Goal: Task Accomplishment & Management: Use online tool/utility

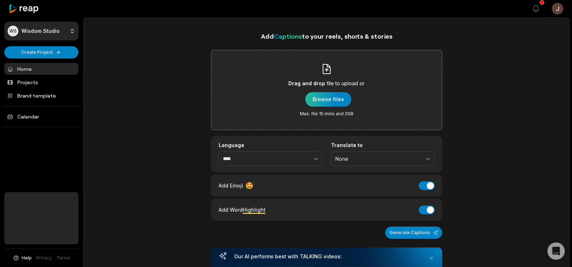
click at [324, 104] on div "button" at bounding box center [329, 99] width 46 height 14
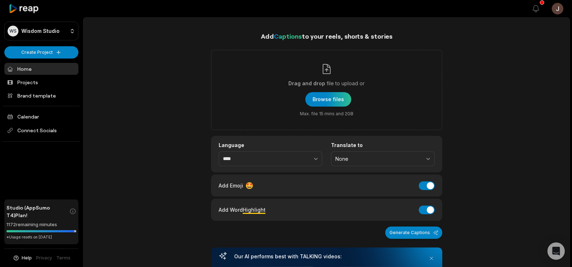
click at [333, 95] on div "button" at bounding box center [329, 99] width 46 height 14
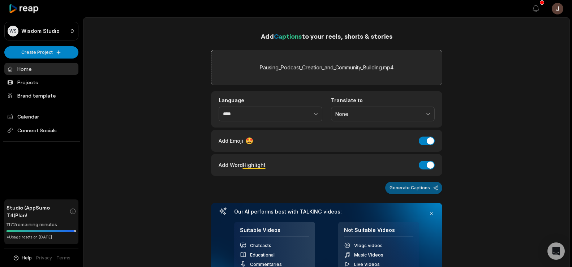
click at [405, 193] on button "Generate Captions" at bounding box center [413, 188] width 57 height 12
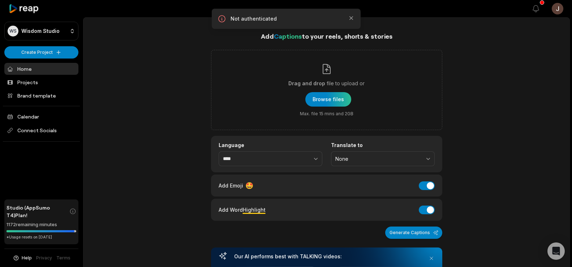
click at [355, 17] on div "Not authenticated Close" at bounding box center [286, 19] width 149 height 20
click at [350, 16] on icon "button" at bounding box center [351, 17] width 7 height 7
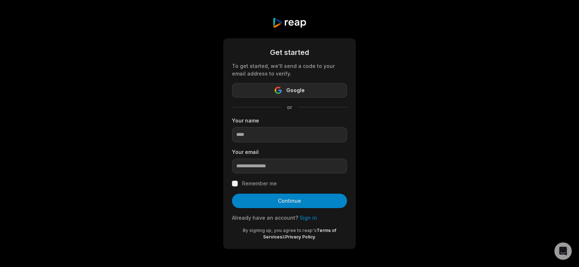
click at [290, 90] on span "Google" at bounding box center [295, 90] width 18 height 9
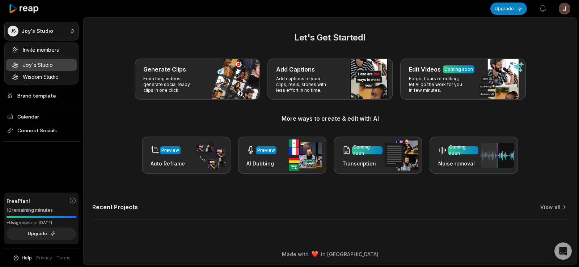
click at [71, 28] on html "JS Joy's Studio Create Project Home Projects Brand template Calendar Connect So…" at bounding box center [289, 133] width 579 height 267
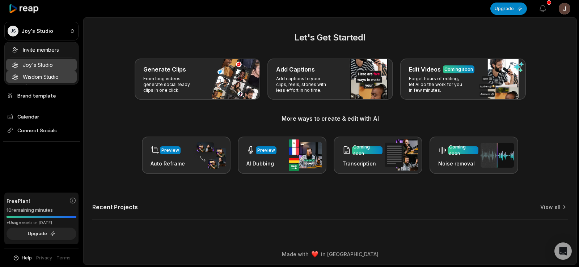
click at [46, 74] on div "Wisdom Studio" at bounding box center [41, 77] width 71 height 12
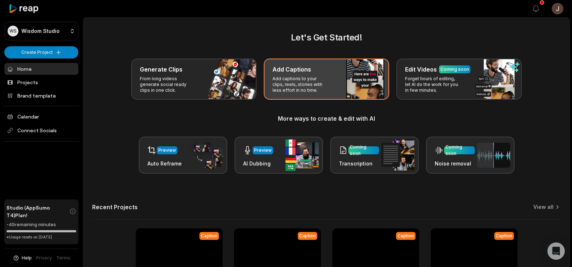
click at [341, 74] on div "Add Captions Add captions to your clips, reels, stories with less effort in no …" at bounding box center [326, 79] width 125 height 41
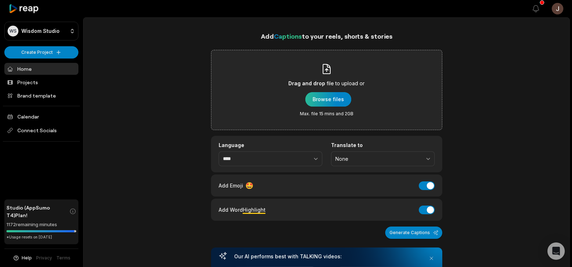
click at [323, 100] on div "button" at bounding box center [329, 99] width 46 height 14
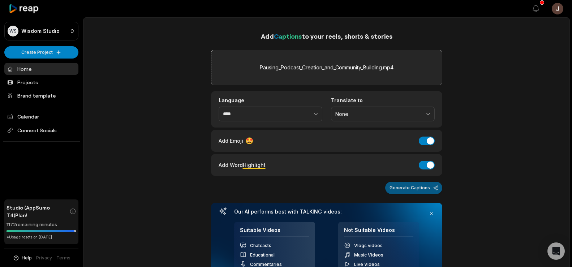
click at [400, 188] on button "Generate Captions" at bounding box center [413, 188] width 57 height 12
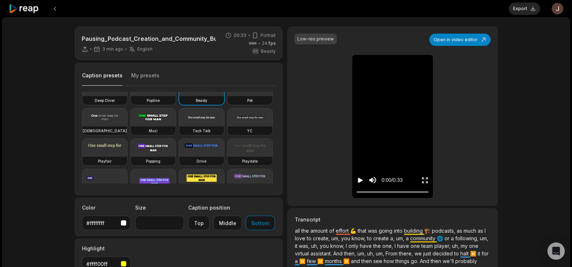
scroll to position [22, 0]
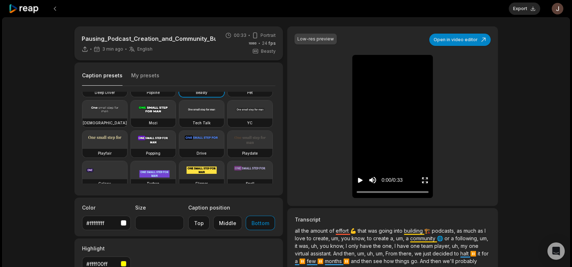
click at [131, 149] on video at bounding box center [153, 140] width 45 height 18
type input "**"
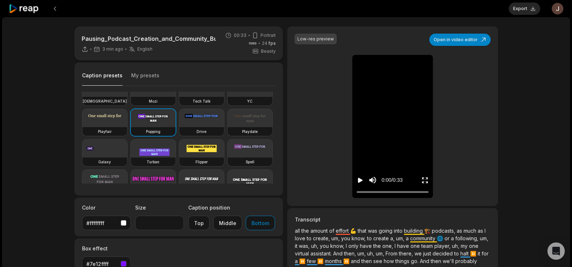
scroll to position [47, 0]
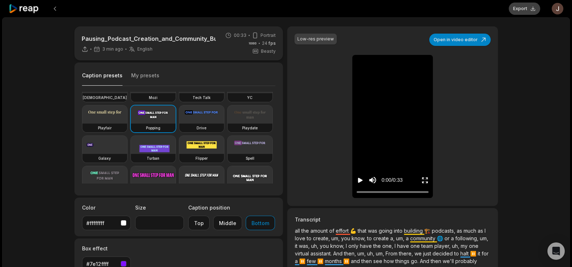
click at [523, 7] on button "Export" at bounding box center [524, 9] width 31 height 12
click at [520, 10] on button "Download" at bounding box center [520, 9] width 39 height 12
click at [56, 9] on button at bounding box center [54, 8] width 13 height 13
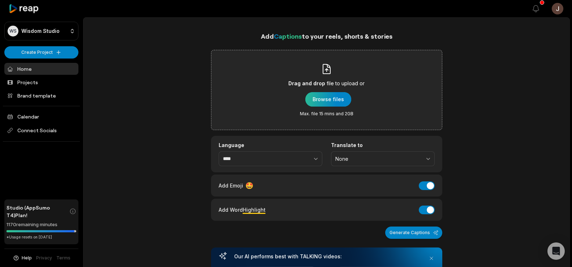
click at [337, 95] on div "button" at bounding box center [329, 99] width 46 height 14
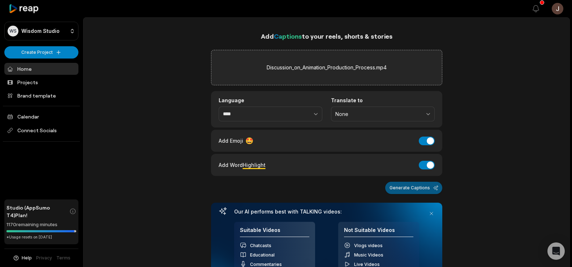
click at [422, 187] on button "Generate Captions" at bounding box center [413, 188] width 57 height 12
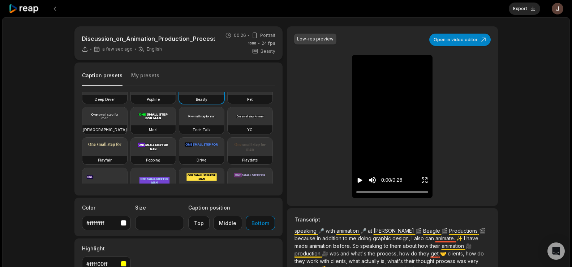
scroll to position [30, 0]
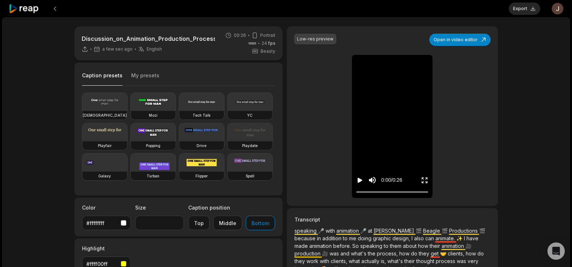
click at [131, 141] on video at bounding box center [153, 132] width 45 height 18
type input "**"
click at [518, 7] on button "Export" at bounding box center [524, 9] width 31 height 12
click at [516, 5] on button "Download" at bounding box center [520, 9] width 39 height 12
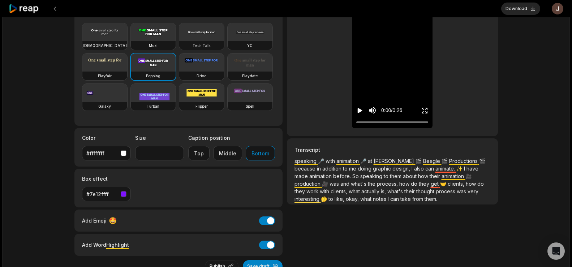
scroll to position [72, 0]
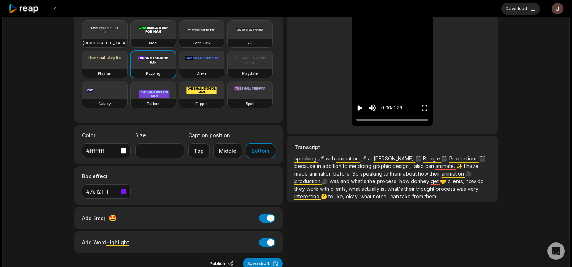
click at [358, 106] on icon "Play video" at bounding box center [360, 108] width 5 height 5
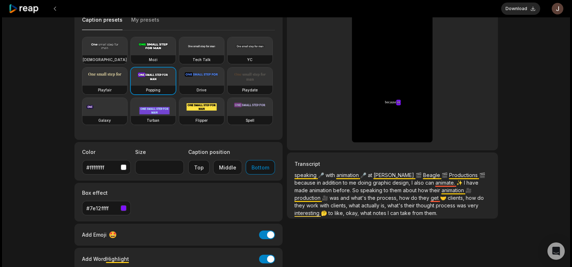
scroll to position [57, 0]
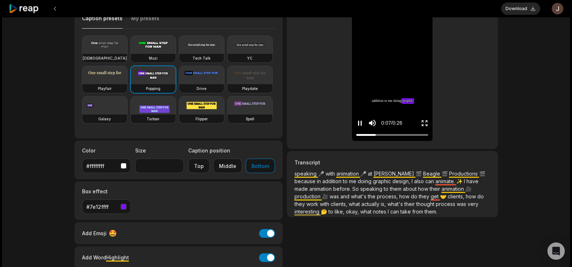
click at [360, 120] on icon "Pause video" at bounding box center [360, 123] width 7 height 7
click at [56, 4] on button at bounding box center [54, 8] width 13 height 13
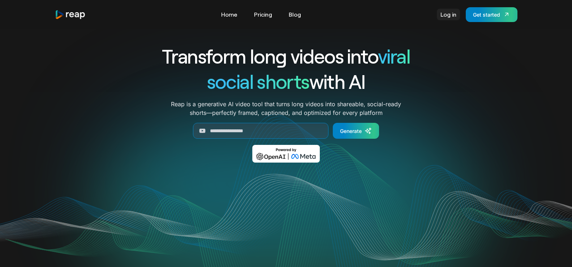
click at [446, 12] on link "Log in" at bounding box center [448, 15] width 23 height 12
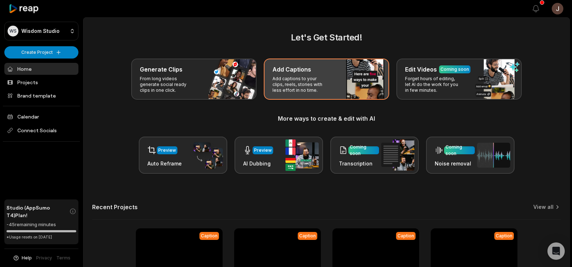
click at [324, 73] on div "Add Captions" at bounding box center [327, 69] width 108 height 9
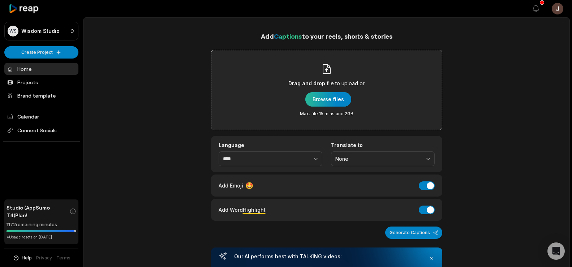
click at [318, 101] on div "button" at bounding box center [329, 99] width 46 height 14
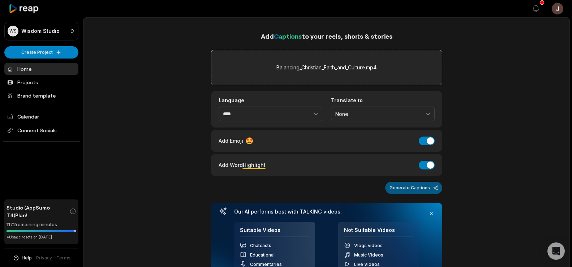
click at [413, 187] on button "Generate Captions" at bounding box center [413, 188] width 57 height 12
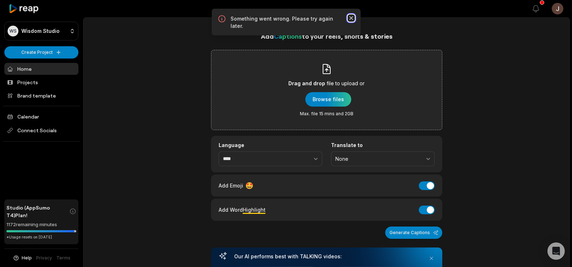
click at [349, 16] on icon "button" at bounding box center [351, 17] width 7 height 7
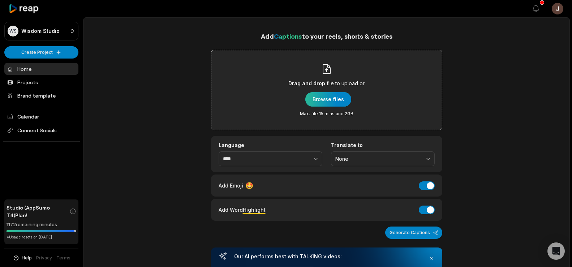
click at [333, 98] on div "button" at bounding box center [329, 99] width 46 height 14
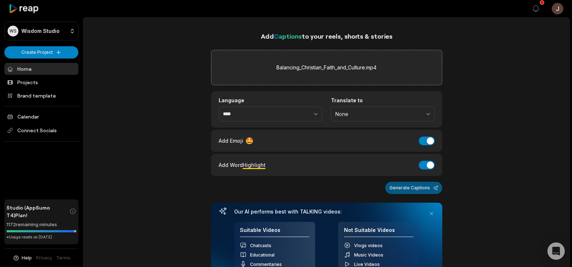
click at [423, 187] on button "Generate Captions" at bounding box center [413, 188] width 57 height 12
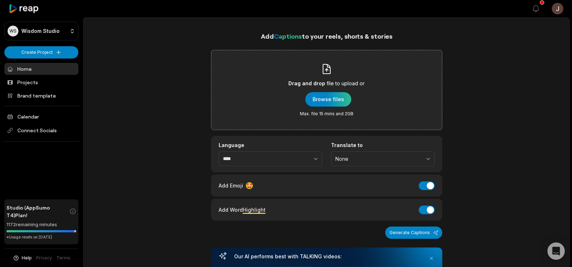
click at [465, 26] on main "Add Captions to your reels, shorts & stories Drag and drop file to upload or Br…" at bounding box center [327, 265] width 486 height 495
click at [314, 103] on div "button" at bounding box center [329, 99] width 46 height 14
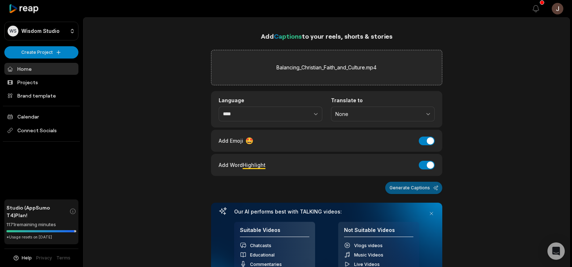
click at [419, 191] on button "Generate Captions" at bounding box center [413, 188] width 57 height 12
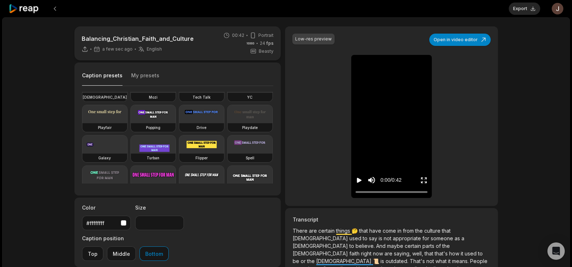
scroll to position [49, 0]
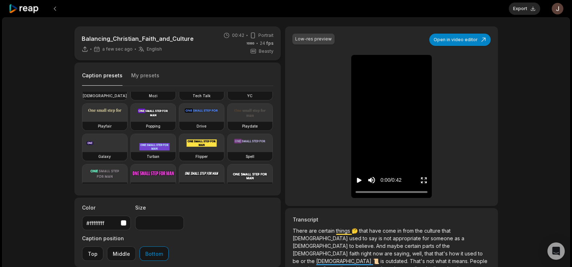
click at [131, 122] on video at bounding box center [153, 113] width 45 height 18
type input "**"
click at [527, 9] on button "Export" at bounding box center [524, 9] width 31 height 12
click at [523, 6] on button "Download" at bounding box center [520, 9] width 39 height 12
click at [210, 64] on div "Caption presets My presets Deep Diver Popline Beasty Pet Zen Mozi Tech Talk YC …" at bounding box center [177, 129] width 207 height 133
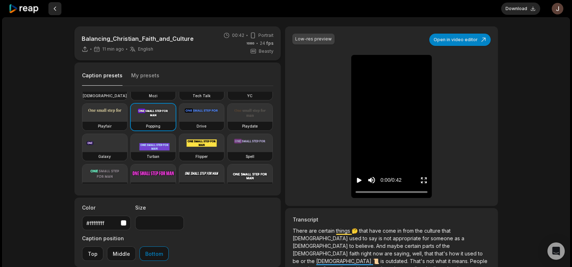
click at [54, 7] on button at bounding box center [54, 8] width 13 height 13
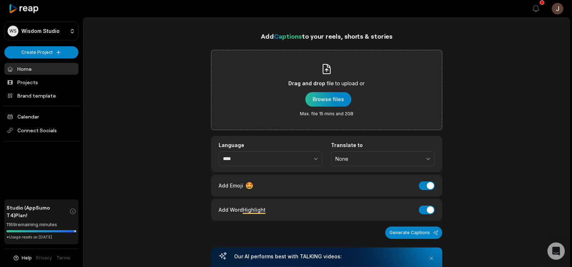
click at [334, 99] on div "button" at bounding box center [329, 99] width 46 height 14
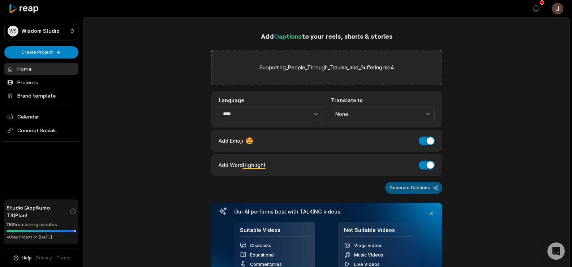
click at [409, 183] on button "Generate Captions" at bounding box center [413, 188] width 57 height 12
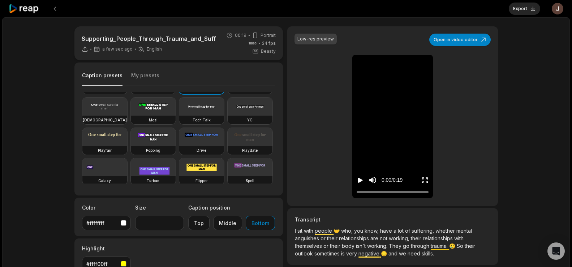
scroll to position [29, 0]
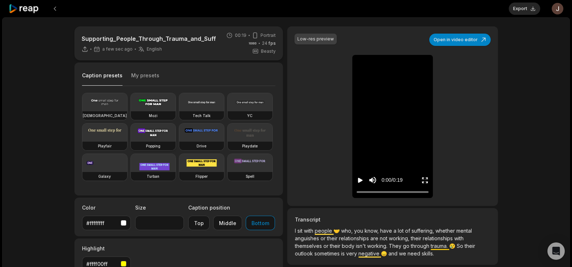
click at [131, 142] on video at bounding box center [153, 133] width 45 height 18
type input "**"
click at [523, 7] on button "Export" at bounding box center [524, 9] width 31 height 12
click at [518, 11] on button "Download" at bounding box center [520, 9] width 39 height 12
click at [537, 74] on div "Supporting_People_Through_Trauma_and_Suffering 9 min ago English en 00:19 Portr…" at bounding box center [286, 198] width 568 height 363
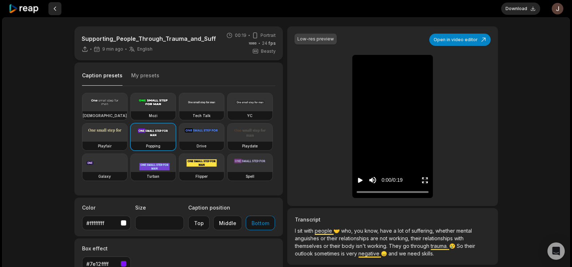
click at [55, 7] on button at bounding box center [54, 8] width 13 height 13
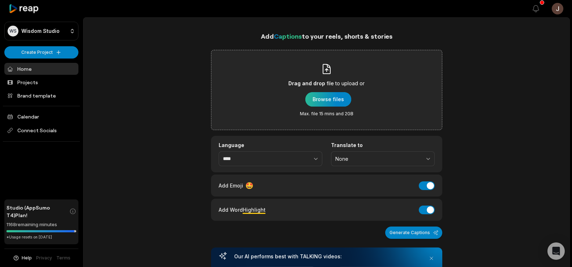
click at [316, 96] on div "button" at bounding box center [329, 99] width 46 height 14
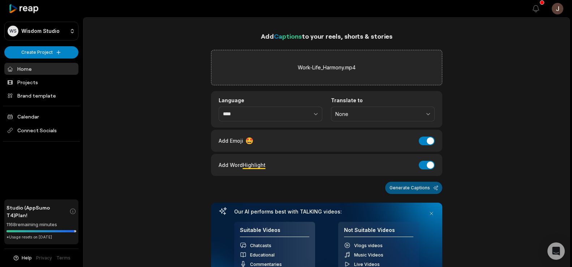
click at [421, 184] on button "Generate Captions" at bounding box center [413, 188] width 57 height 12
click at [414, 186] on button "Generate Captions" at bounding box center [413, 188] width 57 height 12
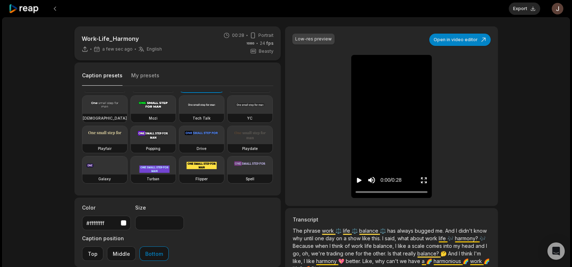
scroll to position [30, 0]
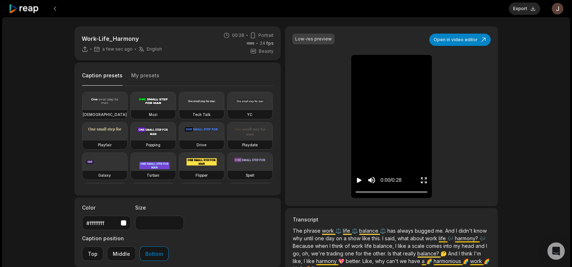
click at [131, 141] on video at bounding box center [153, 132] width 45 height 18
type input "**"
click at [525, 7] on button "Export" at bounding box center [524, 9] width 31 height 12
click at [520, 8] on button "Download" at bounding box center [520, 9] width 39 height 12
click at [551, 75] on div "Work-Life_Harmony 7 min ago English en 00:28 Portrait 24 fps Beasty Caption pre…" at bounding box center [286, 213] width 568 height 393
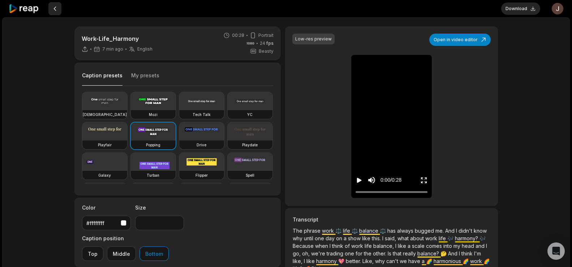
click at [53, 10] on button at bounding box center [54, 8] width 13 height 13
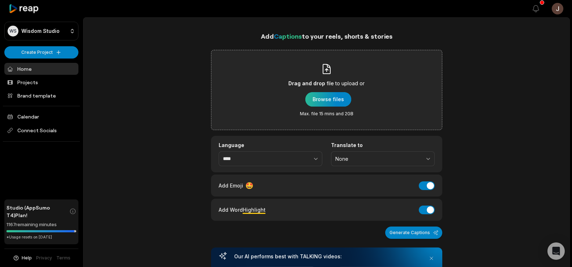
click at [321, 99] on div "button" at bounding box center [329, 99] width 46 height 14
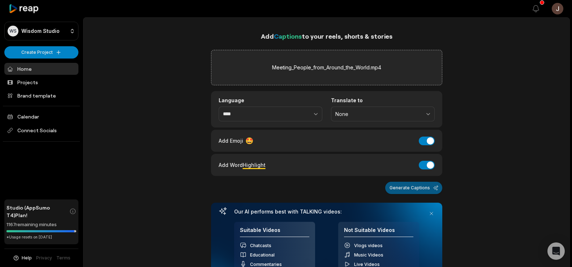
click at [426, 188] on button "Generate Captions" at bounding box center [413, 188] width 57 height 12
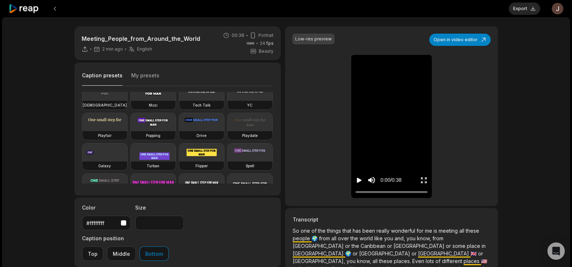
scroll to position [41, 0]
click at [131, 130] on video at bounding box center [153, 121] width 45 height 18
type input "**"
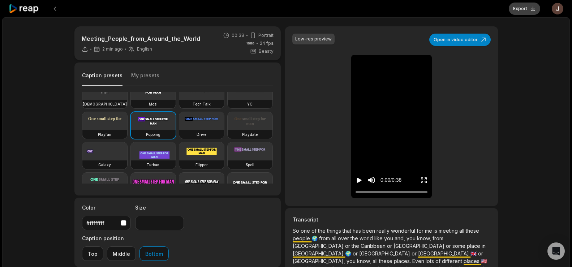
click at [521, 5] on button "Export" at bounding box center [524, 9] width 31 height 12
click at [515, 6] on button "Download" at bounding box center [520, 9] width 39 height 12
click at [521, 65] on div "Meeting_People_from_Around_the_World 8 min ago English en 00:38 Portrait 24 fps…" at bounding box center [286, 213] width 568 height 393
click at [57, 7] on button at bounding box center [54, 8] width 13 height 13
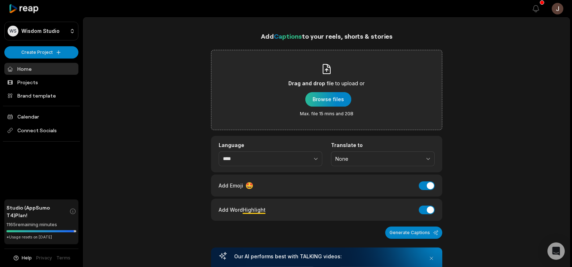
click at [321, 97] on div "button" at bounding box center [329, 99] width 46 height 14
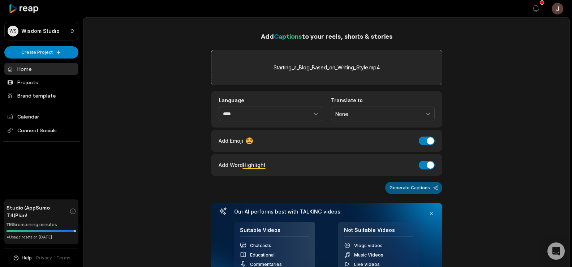
click at [419, 185] on button "Generate Captions" at bounding box center [413, 188] width 57 height 12
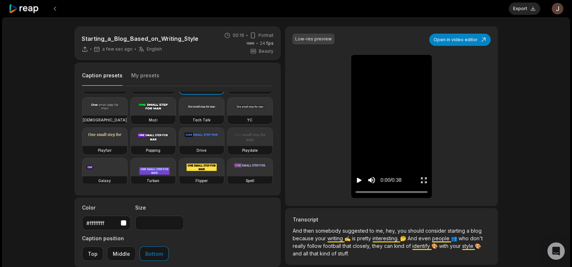
scroll to position [25, 0]
click at [131, 146] on video at bounding box center [153, 137] width 45 height 18
type input "**"
click at [517, 8] on button "Export" at bounding box center [524, 9] width 31 height 12
click at [515, 5] on button "Download" at bounding box center [520, 9] width 39 height 12
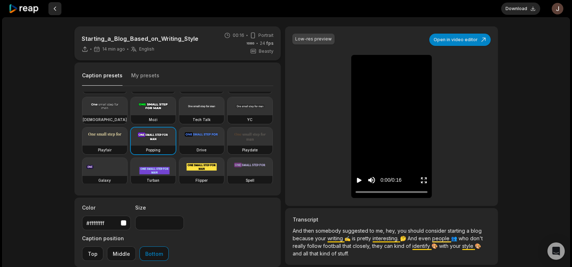
click at [54, 7] on button at bounding box center [54, 8] width 13 height 13
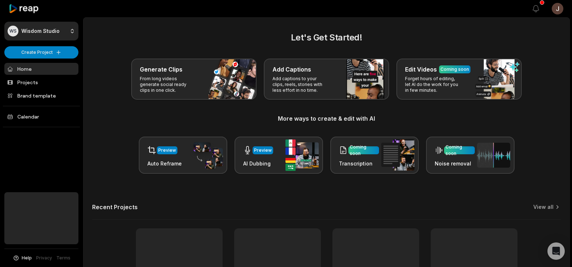
click at [307, 83] on p "Add captions to your clips, reels, stories with less effort in no time." at bounding box center [301, 84] width 56 height 17
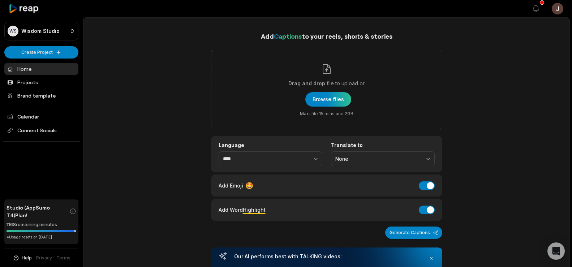
click at [327, 95] on div "button" at bounding box center [329, 99] width 46 height 14
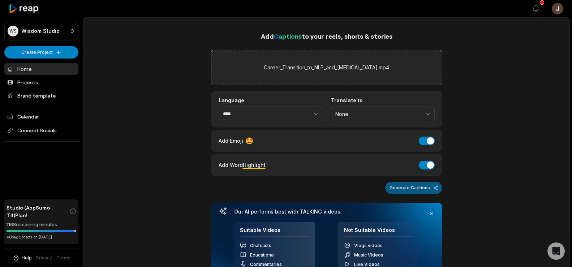
click at [418, 190] on button "Generate Captions" at bounding box center [413, 188] width 57 height 12
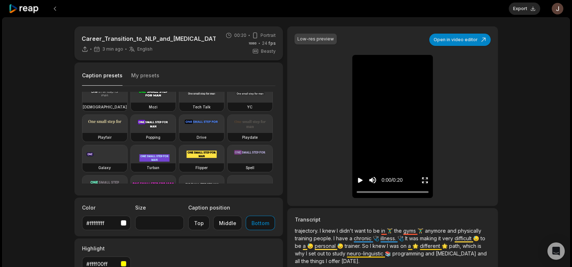
scroll to position [48, 0]
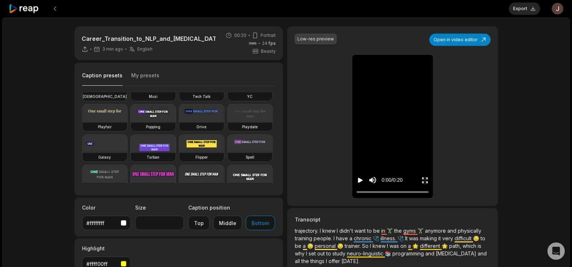
click at [131, 123] on video at bounding box center [153, 113] width 45 height 18
type input "**"
click at [523, 8] on button "Export" at bounding box center [524, 9] width 31 height 12
click at [517, 13] on button "Download" at bounding box center [520, 9] width 39 height 12
click at [529, 96] on div "Career_Transition_to_NLP_and_[MEDICAL_DATA] 15 min ago English en 00:20 Portrai…" at bounding box center [286, 198] width 568 height 363
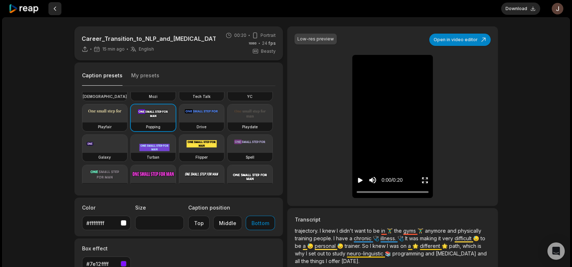
click at [52, 7] on button at bounding box center [54, 8] width 13 height 13
